Goal: Navigation & Orientation: Find specific page/section

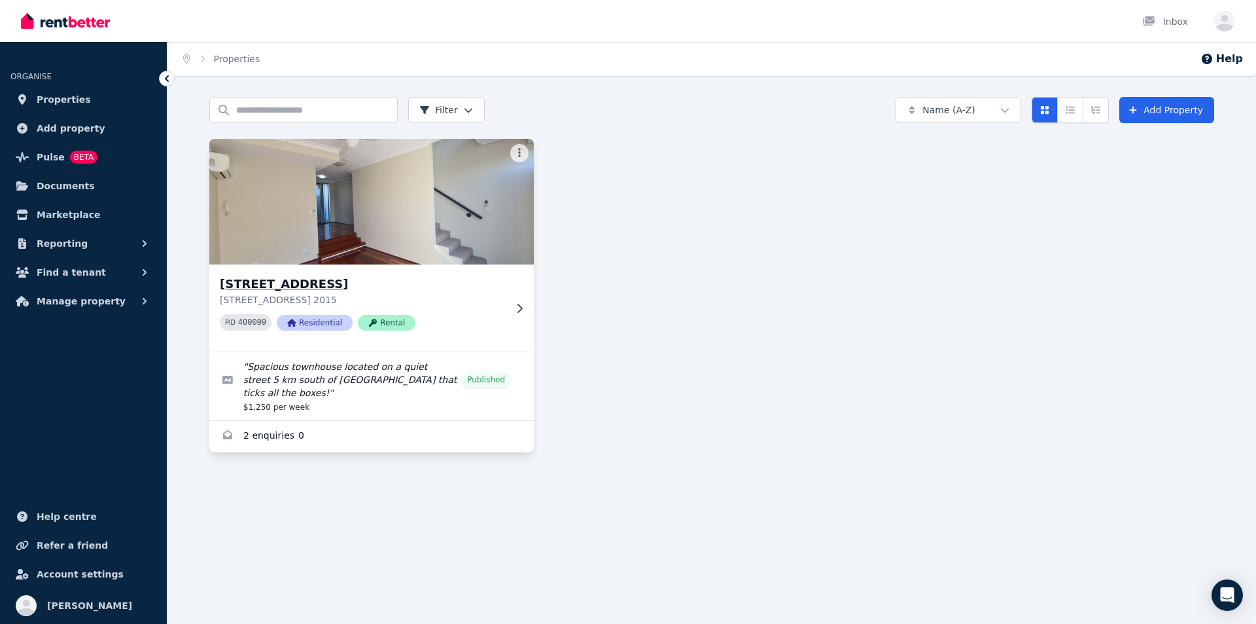
click at [383, 286] on h3 "[STREET_ADDRESS]" at bounding box center [362, 284] width 285 height 18
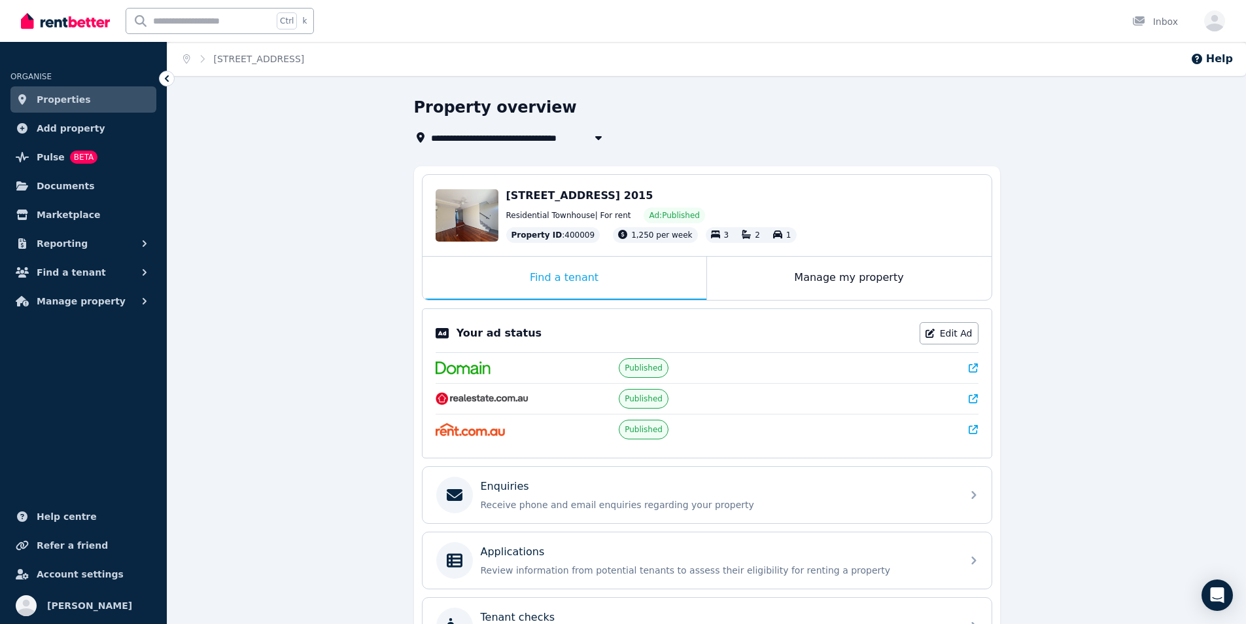
click at [458, 372] on img at bounding box center [463, 367] width 55 height 13
click at [645, 370] on span "Published" at bounding box center [644, 367] width 38 height 10
click at [969, 365] on icon at bounding box center [973, 367] width 9 height 9
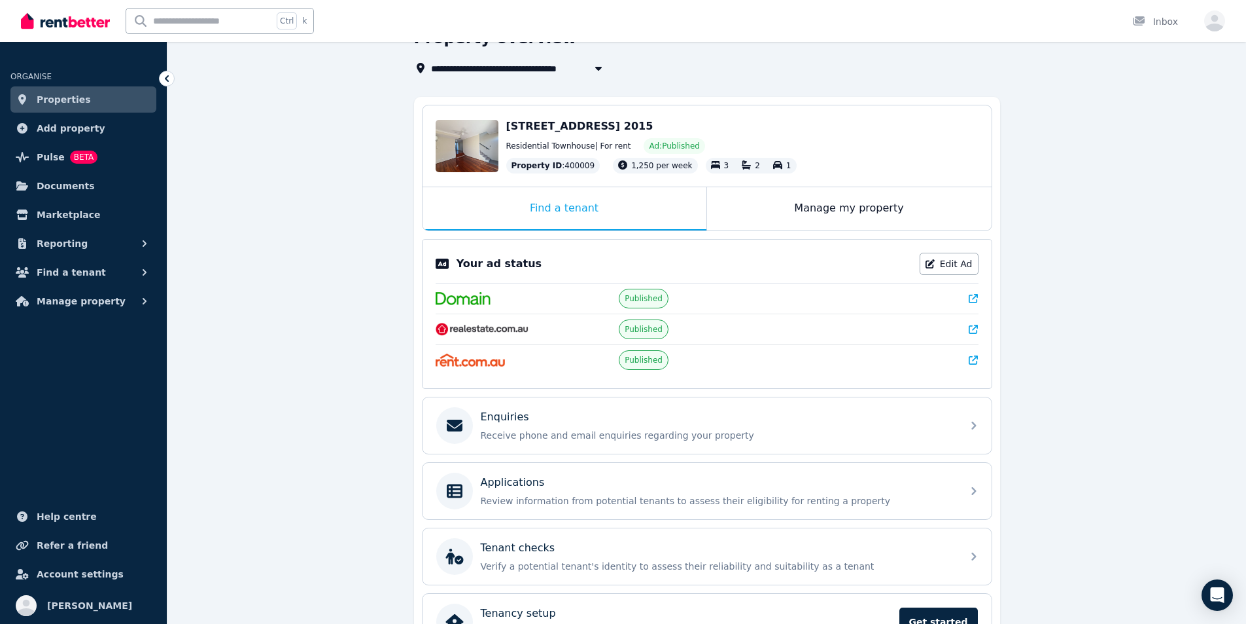
scroll to position [154, 0]
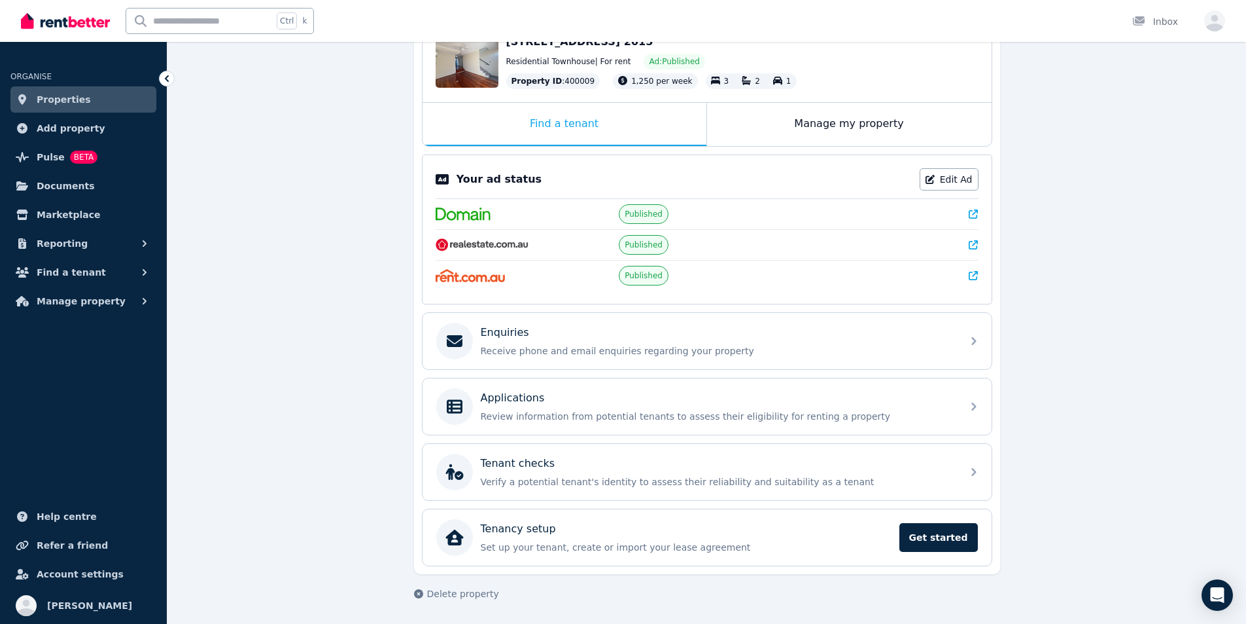
click at [975, 212] on icon at bounding box center [973, 213] width 9 height 9
click at [972, 245] on icon at bounding box center [973, 244] width 9 height 9
click at [975, 271] on icon at bounding box center [973, 275] width 9 height 9
click at [976, 214] on icon at bounding box center [973, 213] width 9 height 9
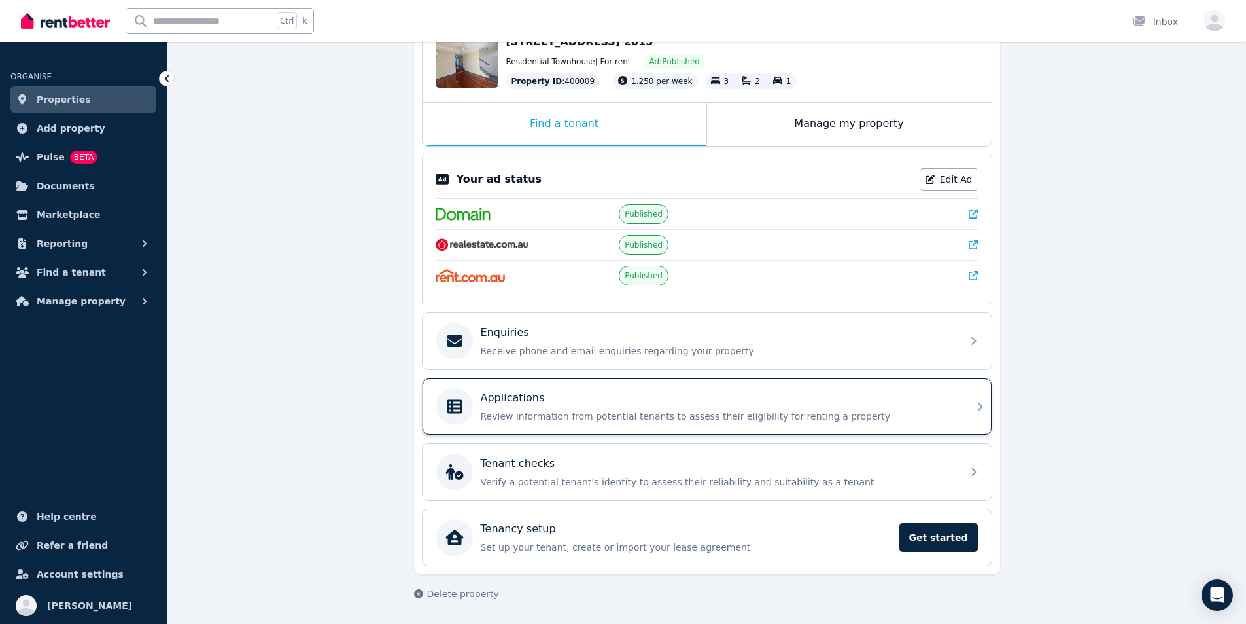
click at [499, 394] on p "Applications" at bounding box center [513, 398] width 64 height 16
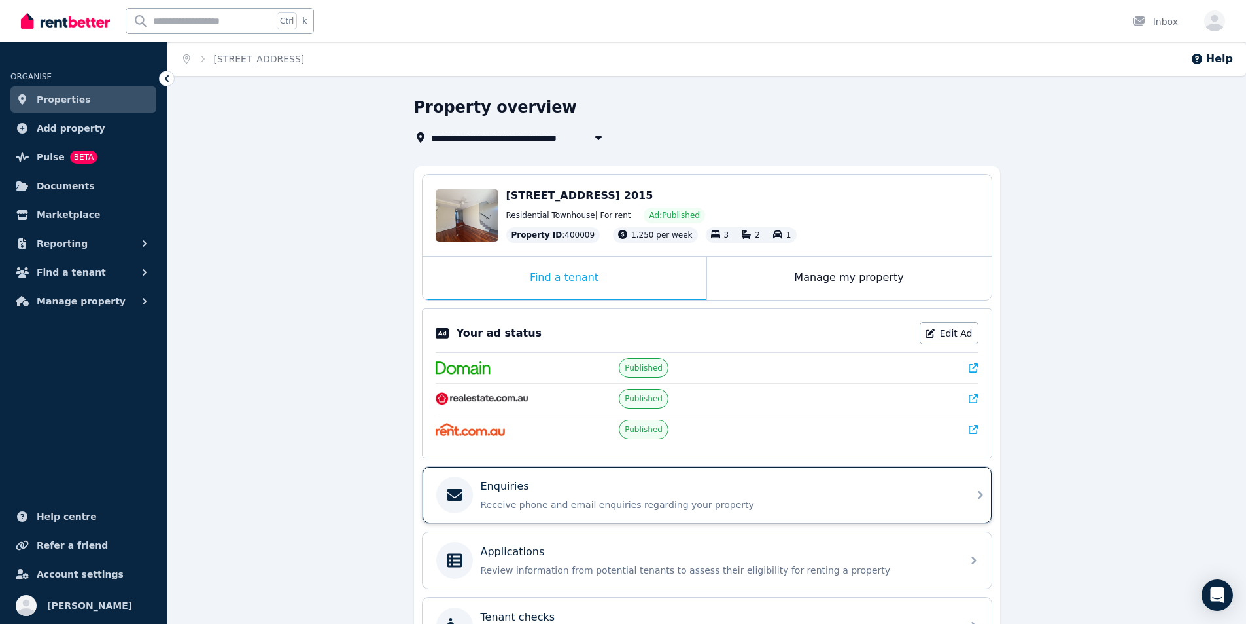
click at [518, 478] on div "Enquiries Receive phone and email enquiries regarding your property" at bounding box center [695, 494] width 518 height 37
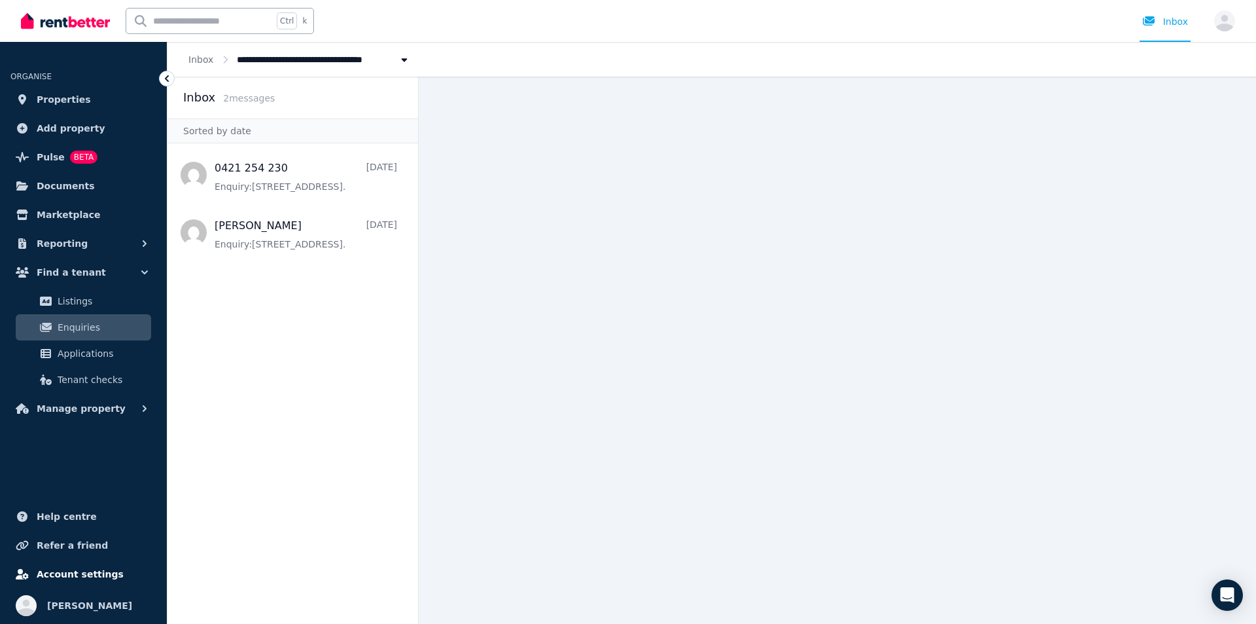
click at [92, 573] on span "Account settings" at bounding box center [80, 574] width 87 height 16
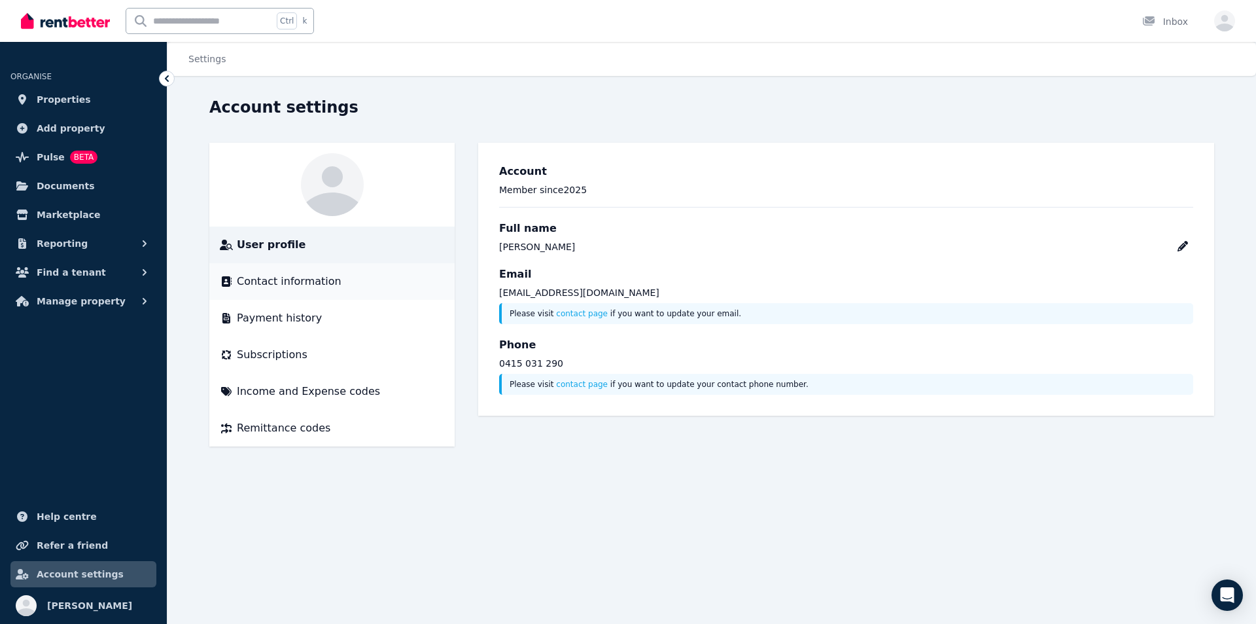
click at [310, 283] on span "Contact information" at bounding box center [289, 281] width 105 height 16
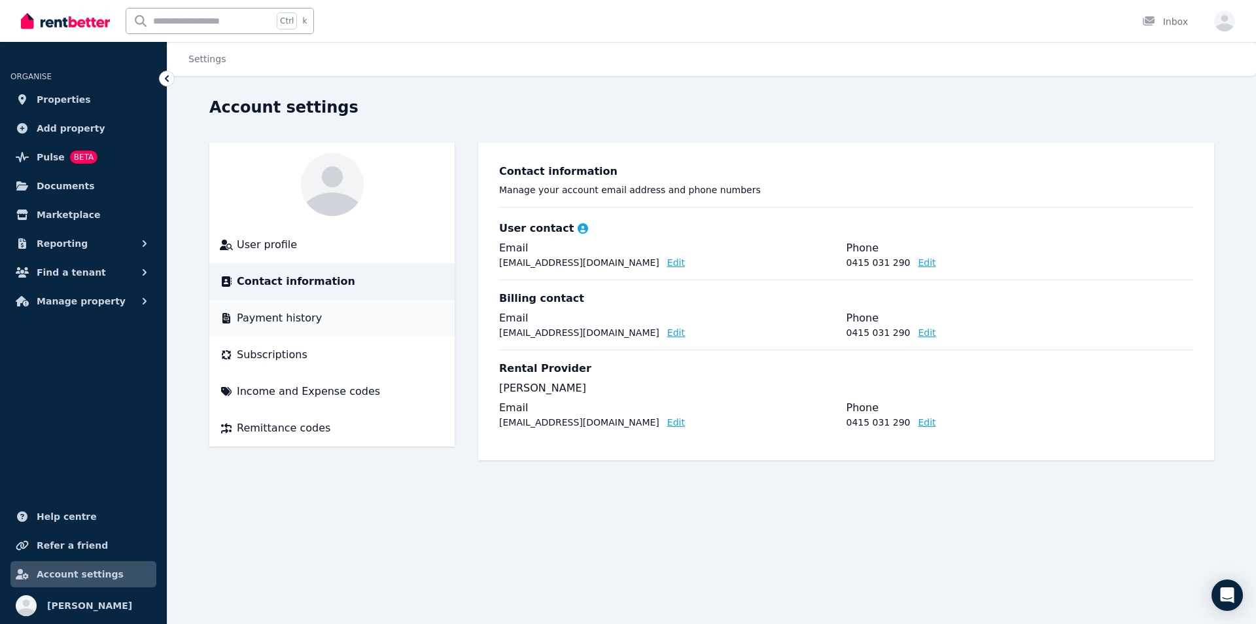
click at [295, 323] on span "Payment history" at bounding box center [279, 318] width 85 height 16
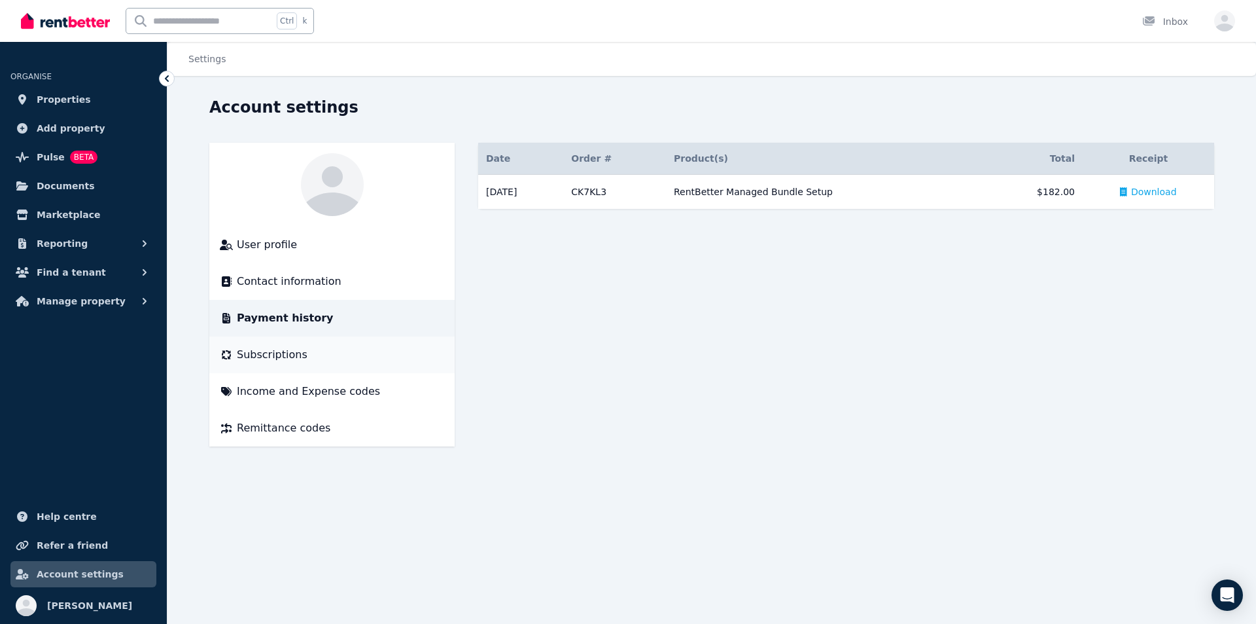
click at [283, 358] on span "Subscriptions" at bounding box center [272, 355] width 71 height 16
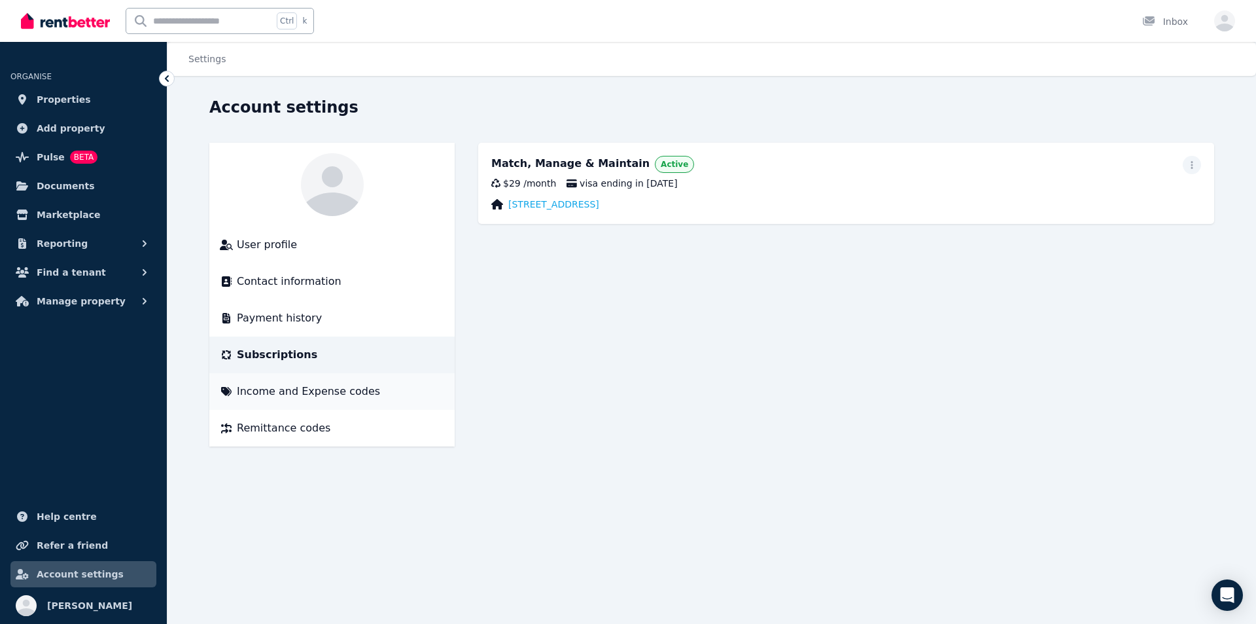
click at [276, 394] on span "Income and Expense codes" at bounding box center [308, 391] width 143 height 16
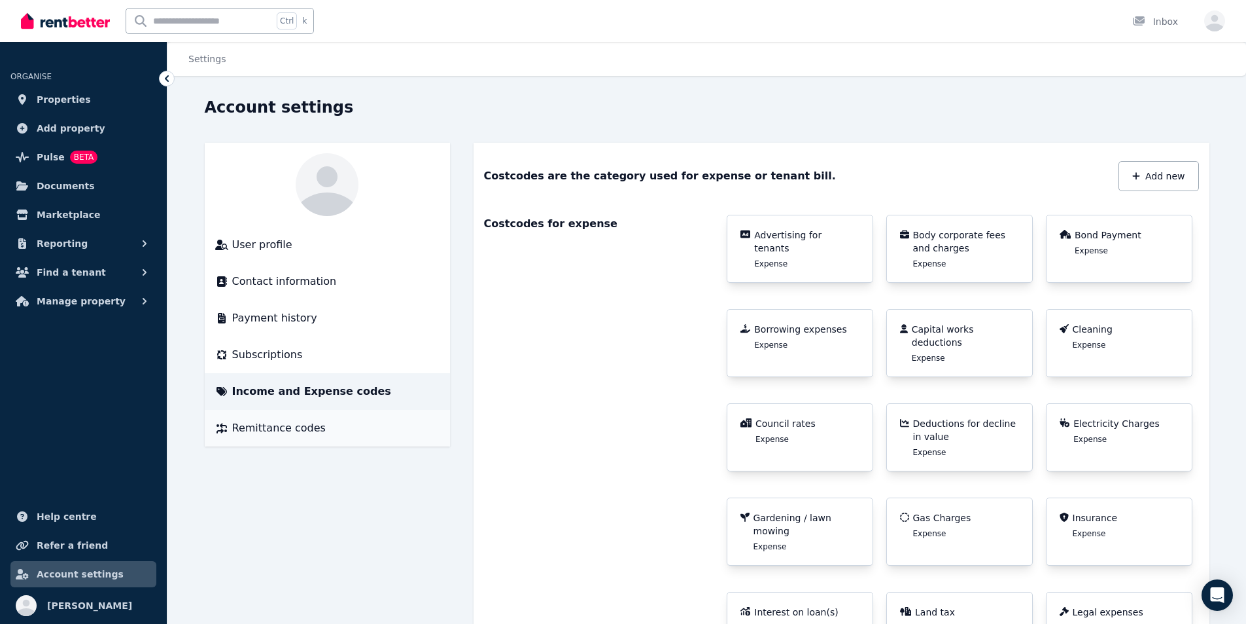
click at [275, 425] on span "Remittance codes" at bounding box center [279, 428] width 94 height 16
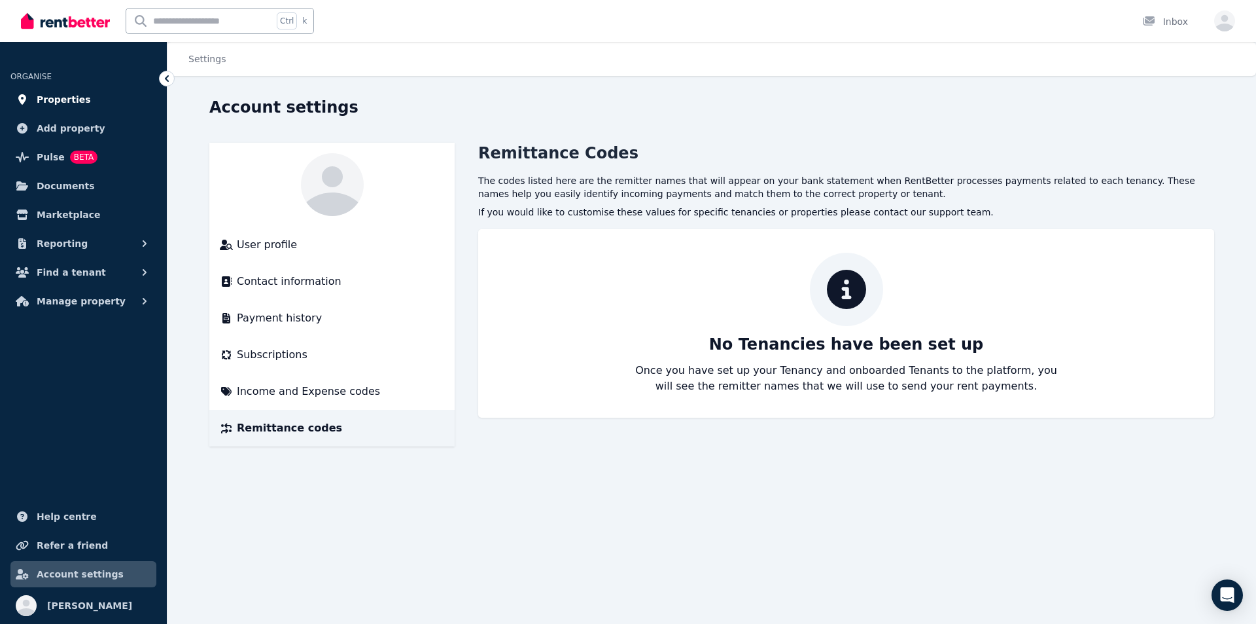
click at [54, 97] on span "Properties" at bounding box center [64, 100] width 54 height 16
